Goal: Find specific page/section: Find specific page/section

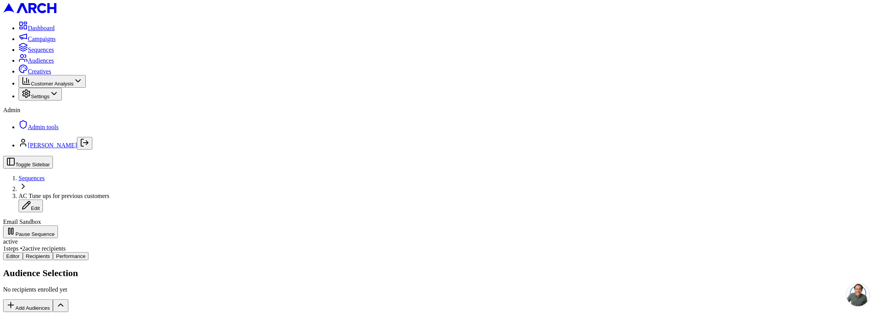
click at [42, 53] on span "Sequences" at bounding box center [41, 49] width 26 height 7
